Goal: Information Seeking & Learning: Learn about a topic

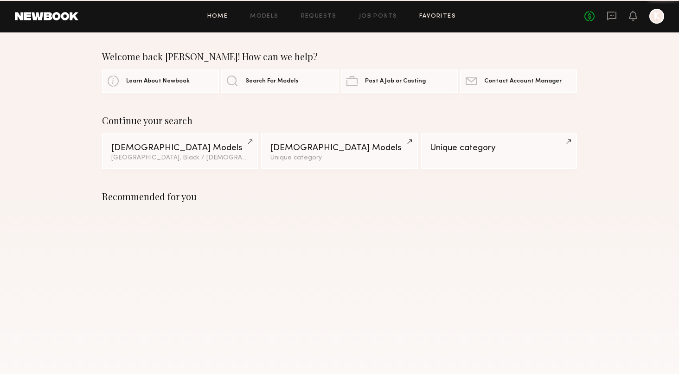
click at [431, 18] on link "Favorites" at bounding box center [437, 16] width 37 height 6
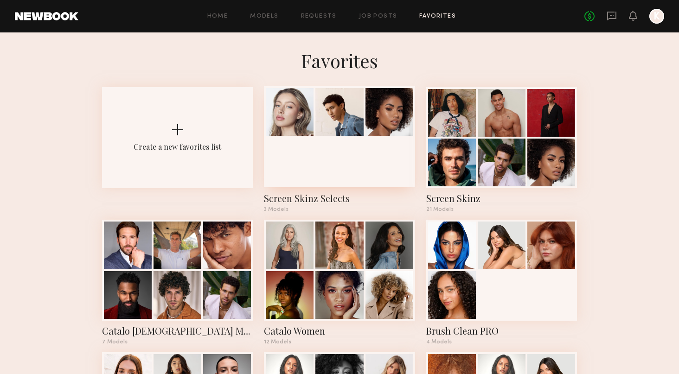
click at [322, 136] on div at bounding box center [340, 112] width 48 height 48
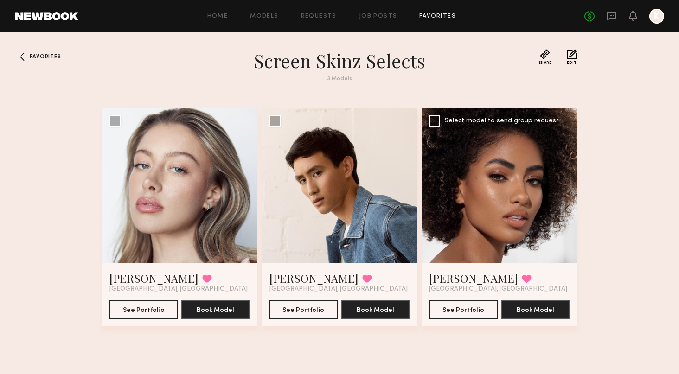
click at [471, 239] on div at bounding box center [499, 185] width 155 height 155
click at [502, 144] on div at bounding box center [499, 185] width 155 height 155
click at [204, 183] on div at bounding box center [179, 185] width 155 height 155
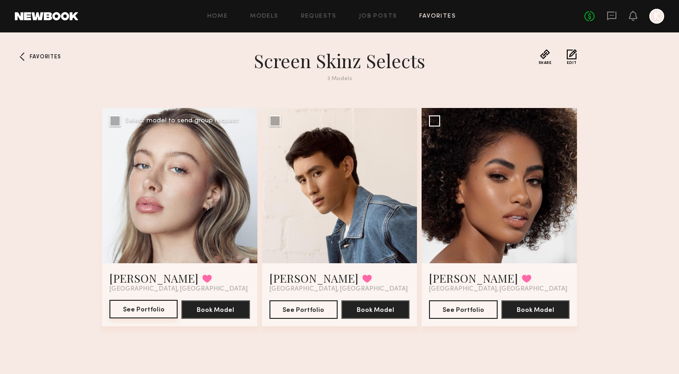
click at [138, 308] on button "See Portfolio" at bounding box center [144, 309] width 68 height 19
click at [477, 194] on div at bounding box center [499, 185] width 155 height 155
click at [464, 315] on button "See Portfolio" at bounding box center [463, 309] width 68 height 19
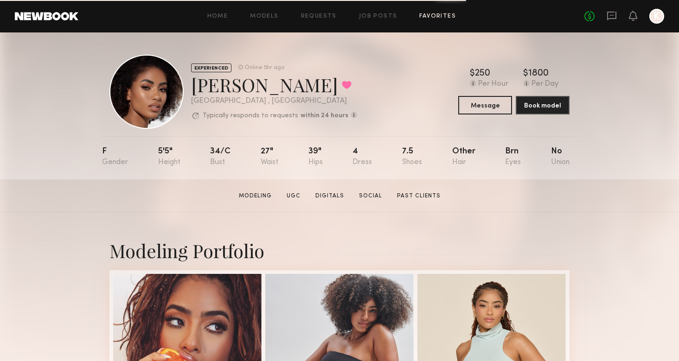
click at [434, 19] on link "Favorites" at bounding box center [437, 16] width 37 height 6
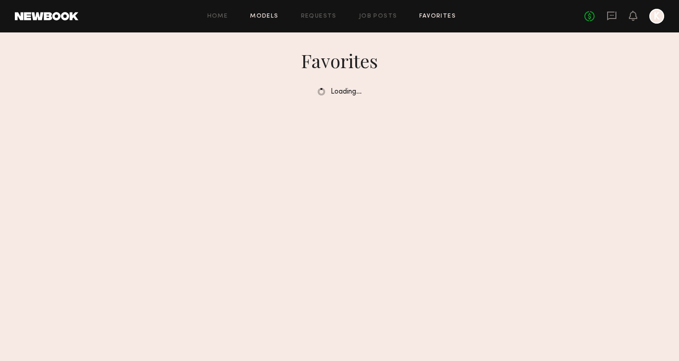
click at [277, 19] on div "Home Models Requests Job Posts Favorites Sign Out No fees up to $5,000 K" at bounding box center [371, 16] width 586 height 15
click at [274, 16] on link "Models" at bounding box center [264, 16] width 28 height 6
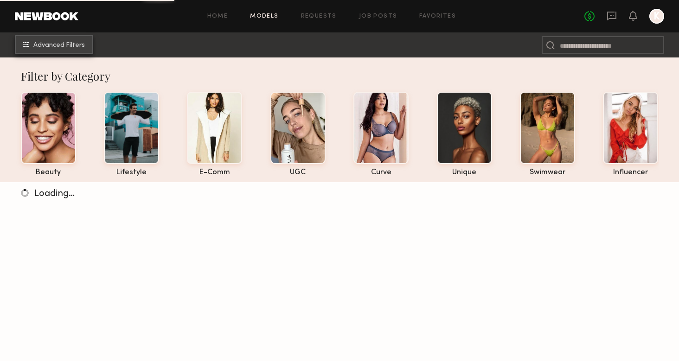
click at [74, 44] on span "Advanced Filters" at bounding box center [59, 45] width 52 height 6
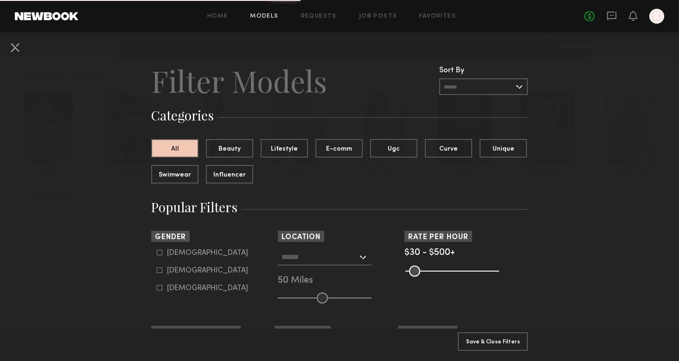
click at [166, 256] on common-framework-checkbox "Male" at bounding box center [216, 253] width 118 height 8
click at [162, 255] on icon at bounding box center [159, 253] width 5 height 5
type input "*"
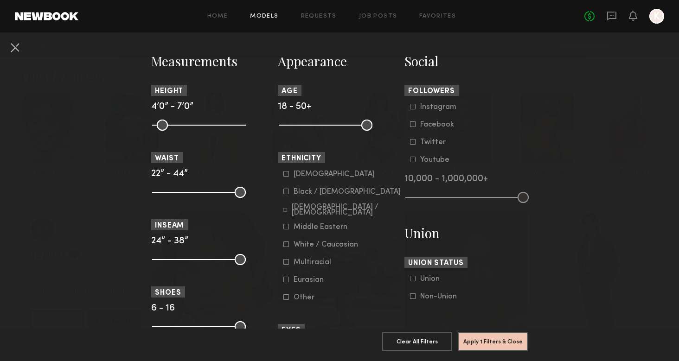
scroll to position [399, 0]
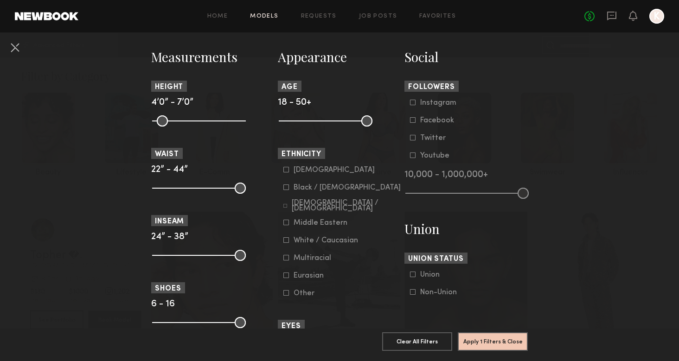
click at [288, 173] on div at bounding box center [286, 170] width 6 height 6
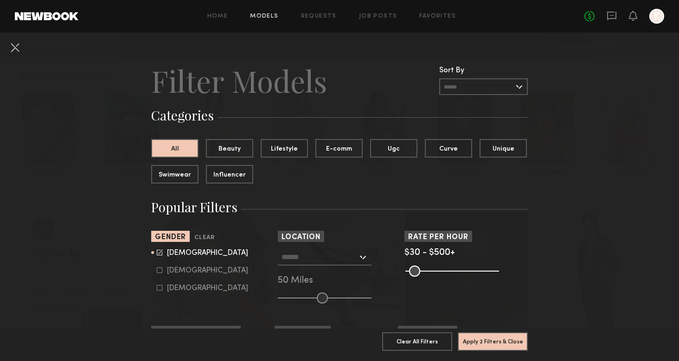
scroll to position [0, 0]
click at [346, 258] on input "text" at bounding box center [320, 257] width 76 height 16
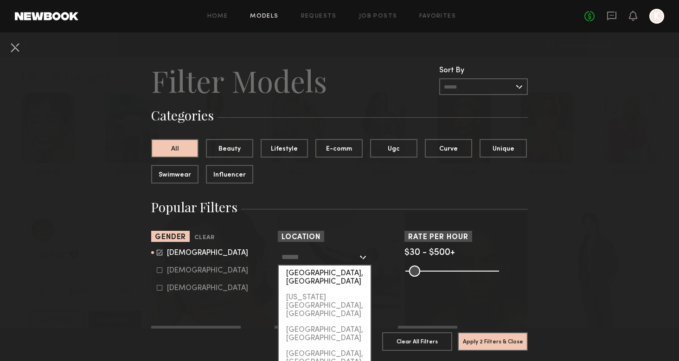
click at [330, 272] on div "[GEOGRAPHIC_DATA], [GEOGRAPHIC_DATA]" at bounding box center [325, 278] width 92 height 24
type input "**********"
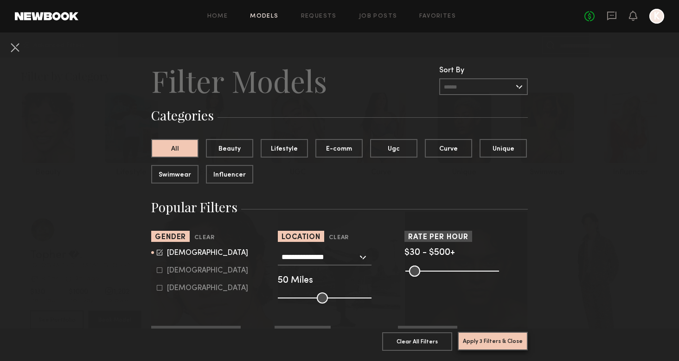
click at [503, 343] on button "Apply 3 Filters & Close" at bounding box center [493, 341] width 70 height 19
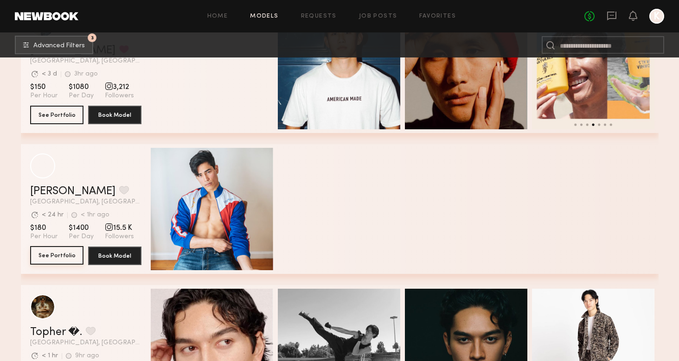
scroll to position [246, 0]
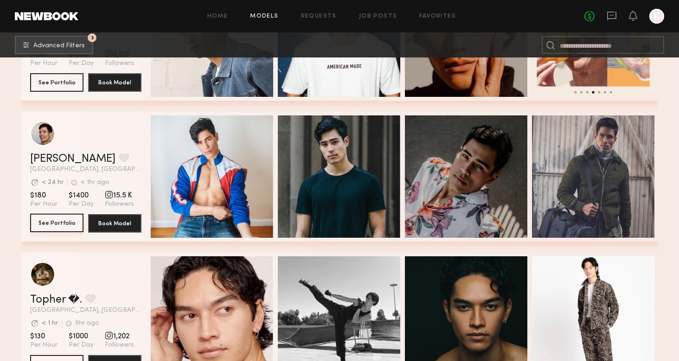
click at [59, 222] on button "See Portfolio" at bounding box center [56, 223] width 53 height 19
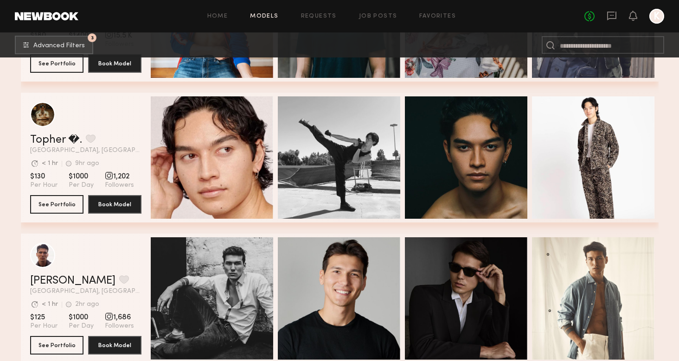
scroll to position [420, 0]
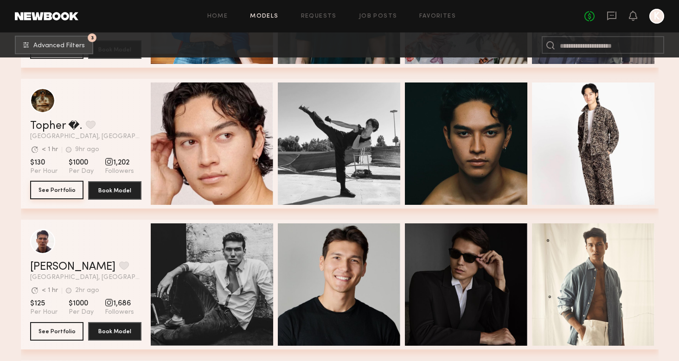
click at [41, 191] on button "See Portfolio" at bounding box center [56, 190] width 53 height 19
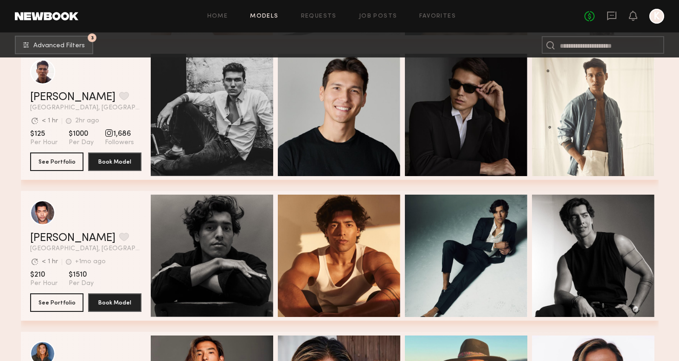
scroll to position [556, 0]
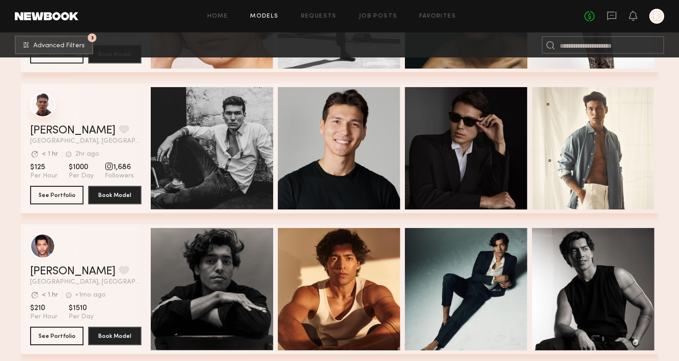
click at [51, 109] on div "grid" at bounding box center [42, 104] width 25 height 25
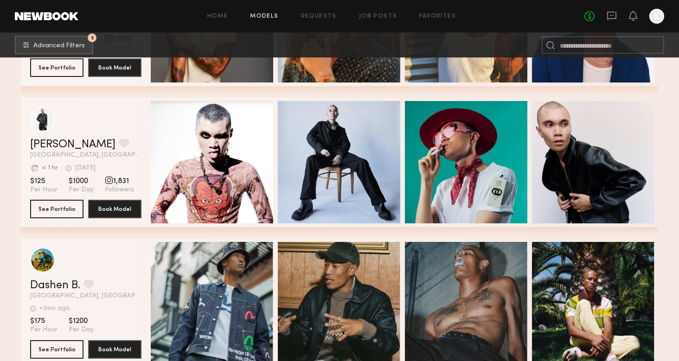
scroll to position [1088, 0]
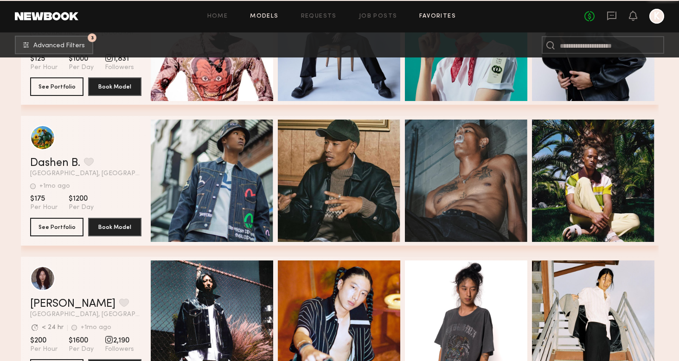
click at [428, 16] on link "Favorites" at bounding box center [437, 16] width 37 height 6
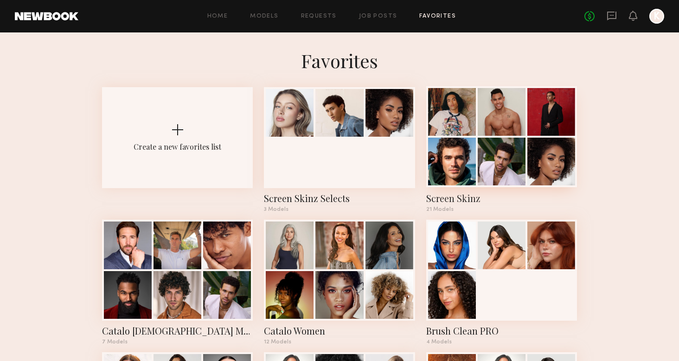
click at [522, 145] on div at bounding box center [502, 162] width 48 height 48
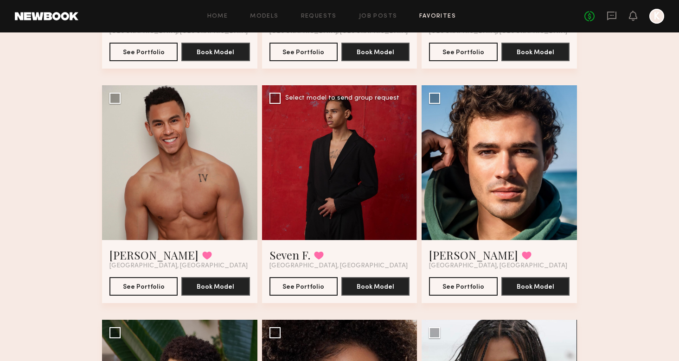
scroll to position [258, 0]
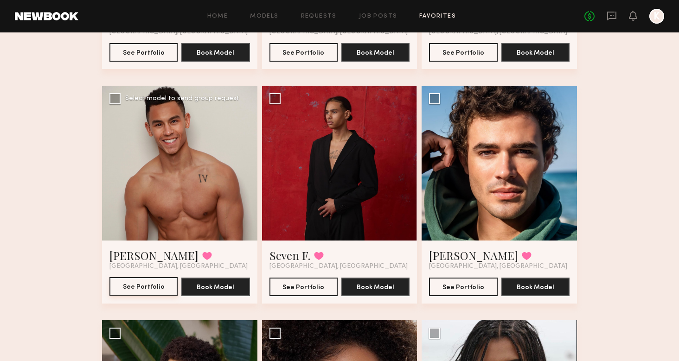
click at [143, 284] on button "See Portfolio" at bounding box center [144, 286] width 68 height 19
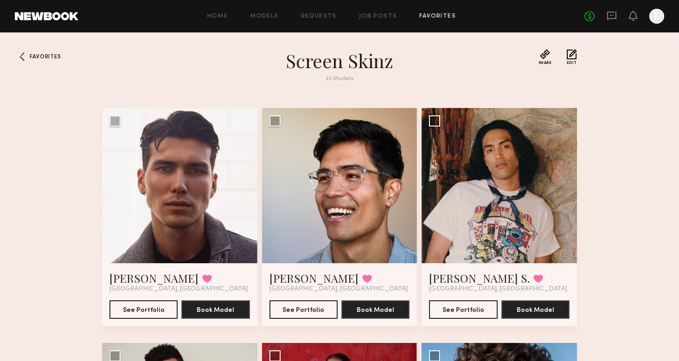
scroll to position [0, 0]
click at [545, 59] on button "Share" at bounding box center [545, 57] width 13 height 16
